Goal: Task Accomplishment & Management: Manage account settings

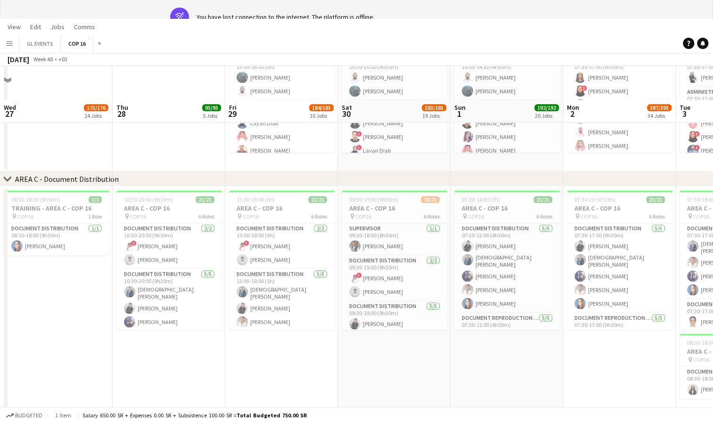
scroll to position [0, 253]
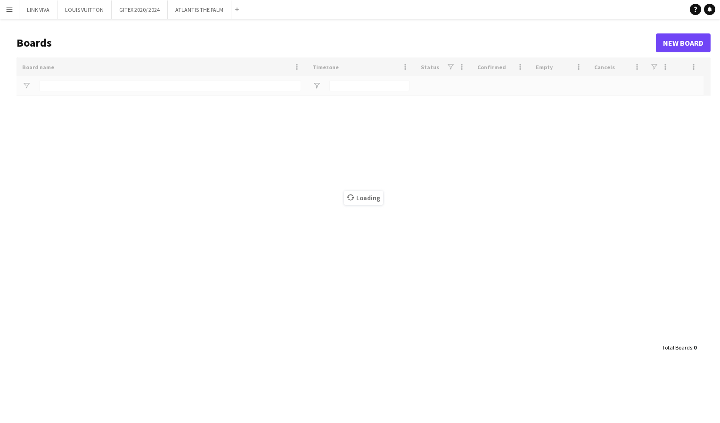
click at [9, 11] on app-icon "Menu" at bounding box center [10, 10] width 8 height 8
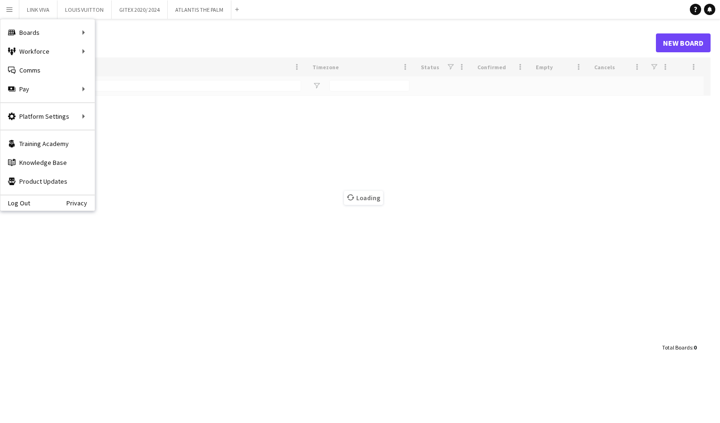
type input "*****"
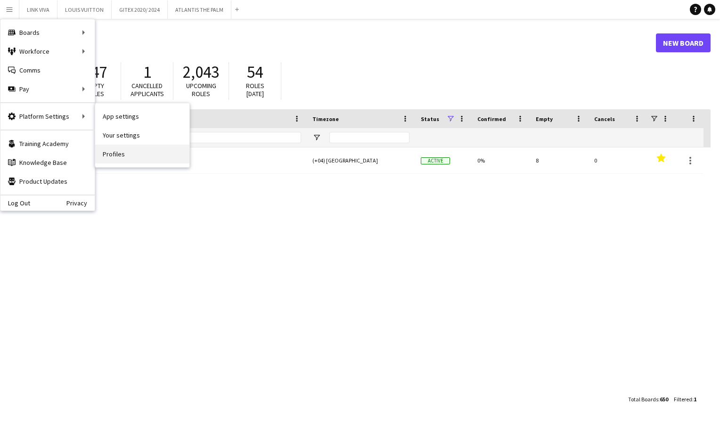
click at [113, 149] on link "Profiles" at bounding box center [142, 154] width 94 height 19
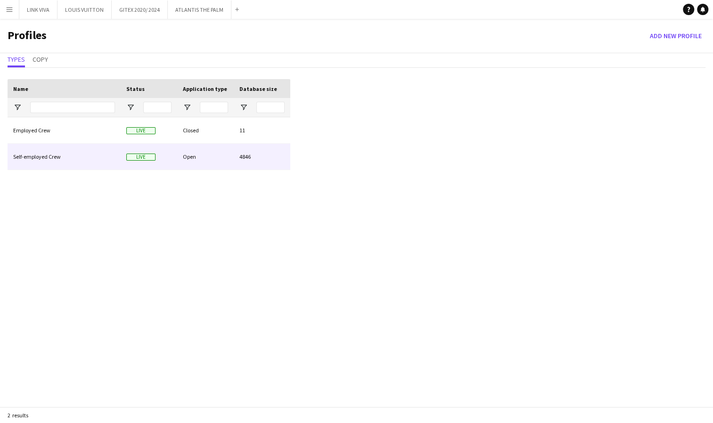
click at [189, 160] on div "Open" at bounding box center [205, 157] width 57 height 26
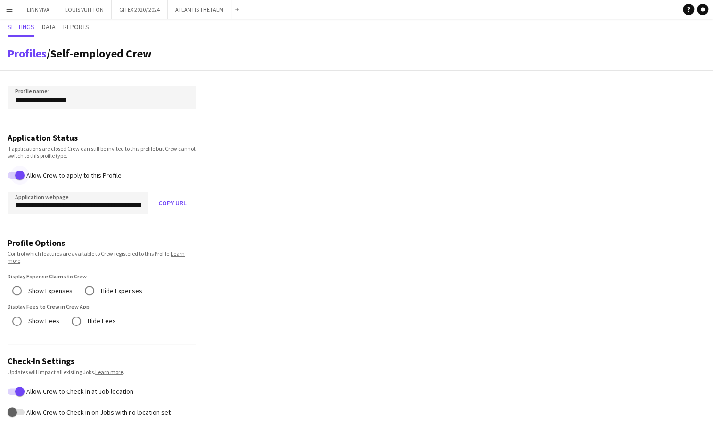
click at [14, 172] on span "button" at bounding box center [19, 175] width 19 height 19
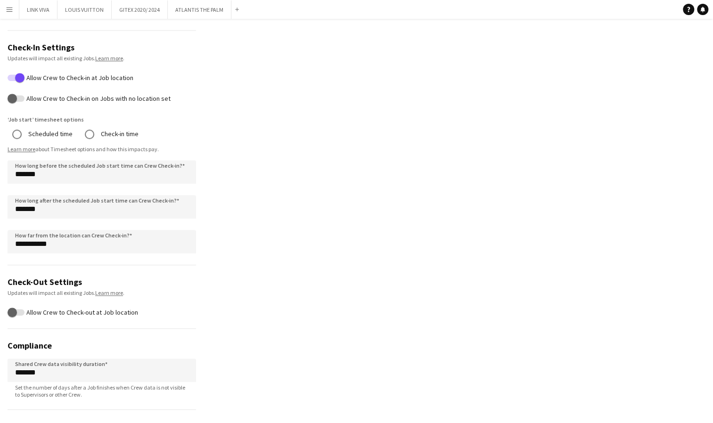
scroll to position [347, 0]
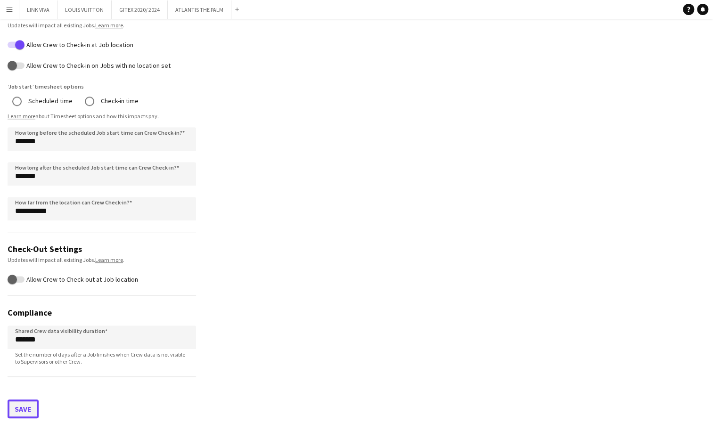
click at [21, 411] on button "Save" at bounding box center [23, 409] width 31 height 19
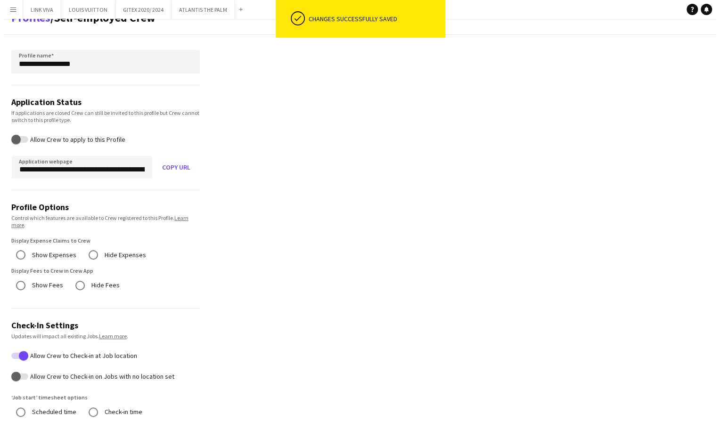
scroll to position [0, 0]
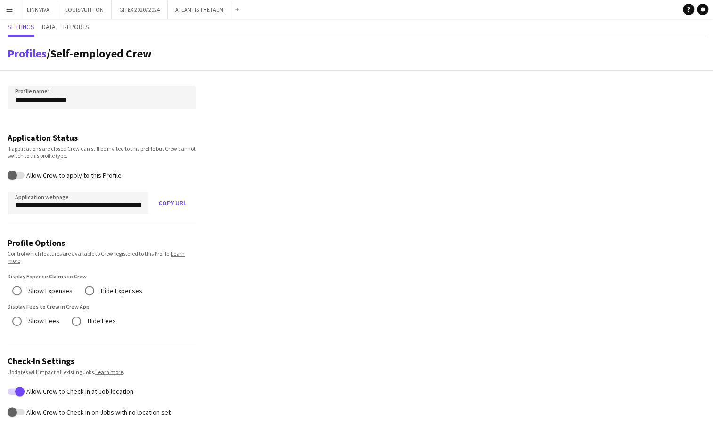
click at [8, 9] on app-icon "Menu" at bounding box center [10, 10] width 8 height 8
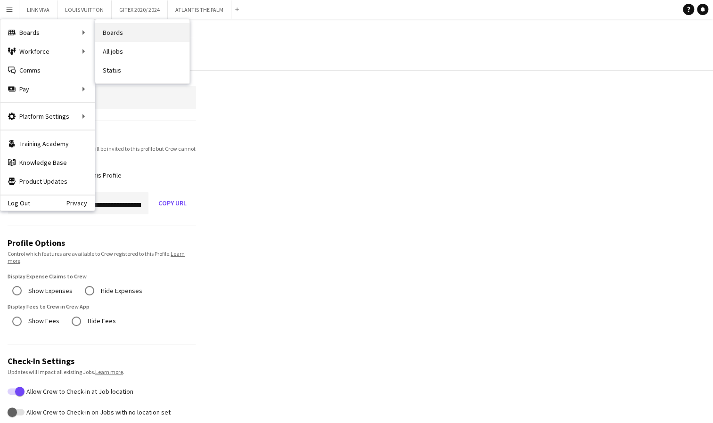
click at [111, 29] on link "Boards" at bounding box center [142, 32] width 94 height 19
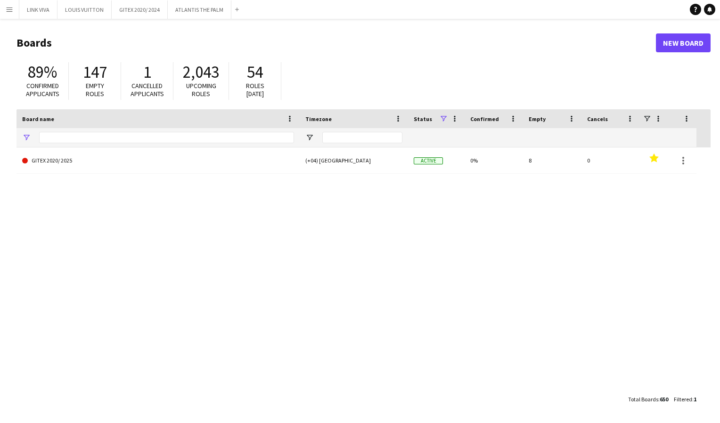
type input "*****"
